Goal: Check status: Check status

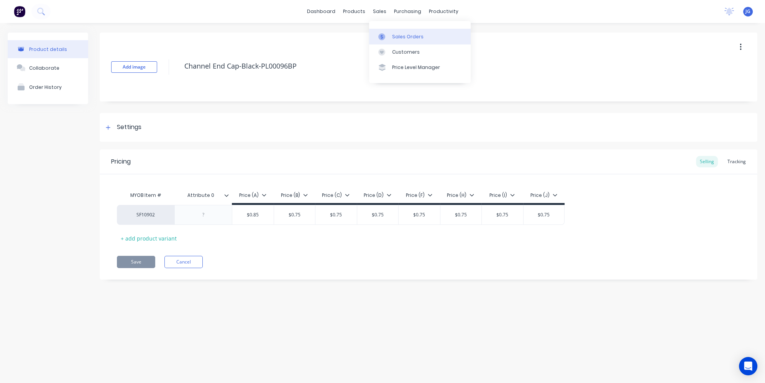
click at [393, 40] on link "Sales Orders" at bounding box center [420, 36] width 102 height 15
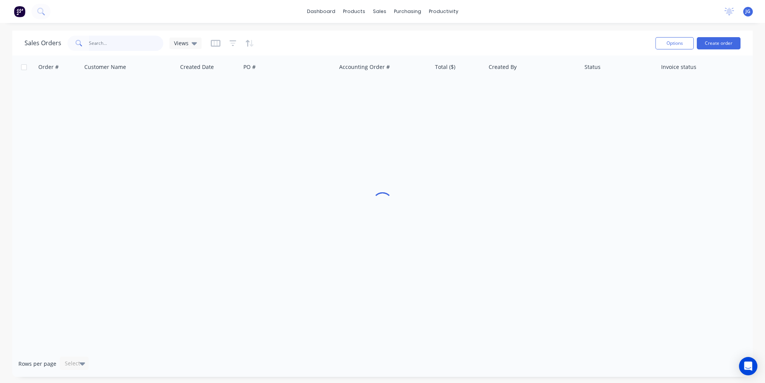
click at [126, 36] on input "text" at bounding box center [126, 43] width 75 height 15
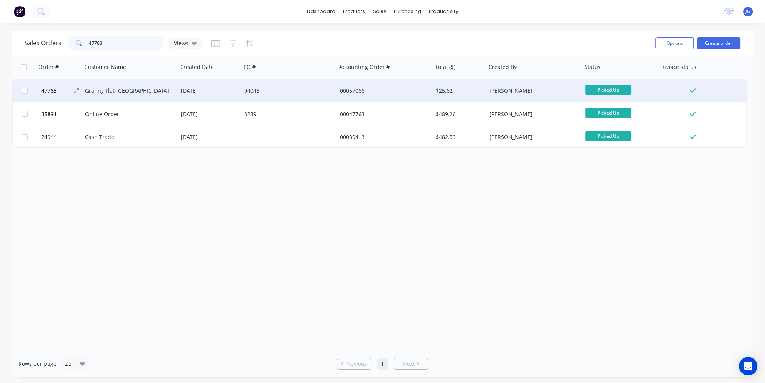
type input "47763"
click at [77, 95] on button "47763" at bounding box center [62, 90] width 46 height 23
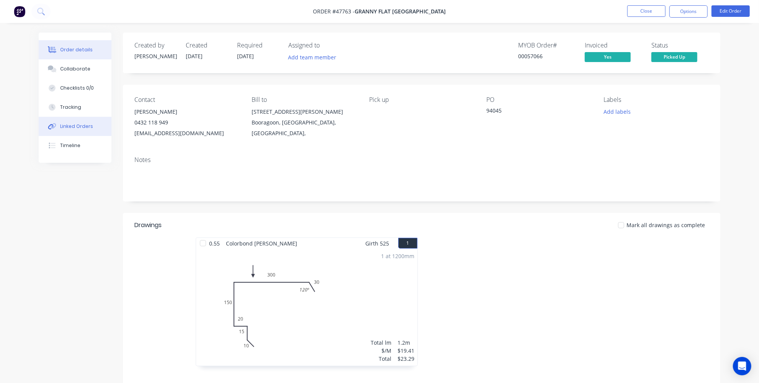
click at [75, 131] on button "Linked Orders" at bounding box center [75, 126] width 73 height 19
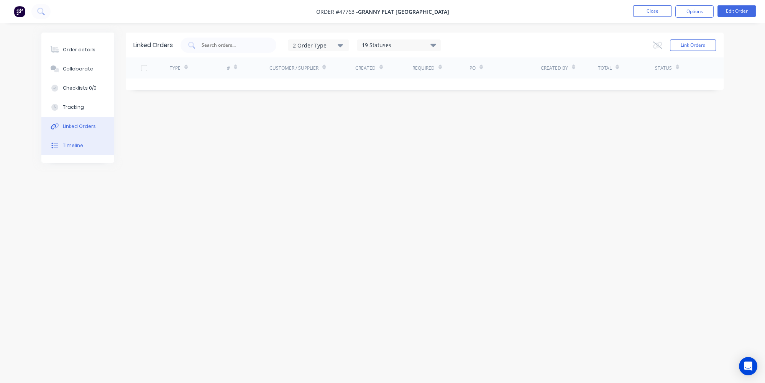
click at [74, 150] on button "Timeline" at bounding box center [77, 145] width 73 height 19
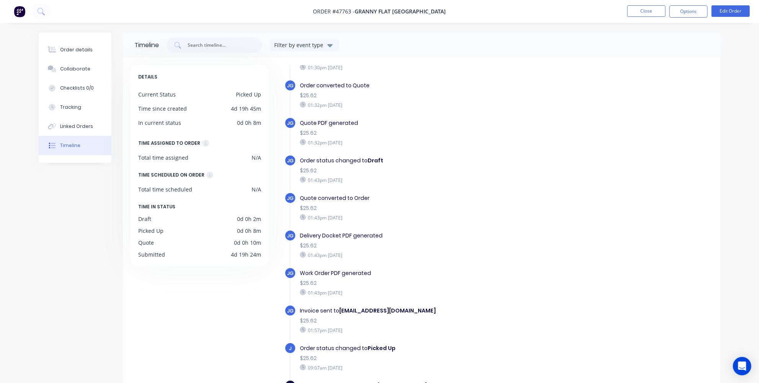
scroll to position [26, 0]
